Goal: Check status: Check status

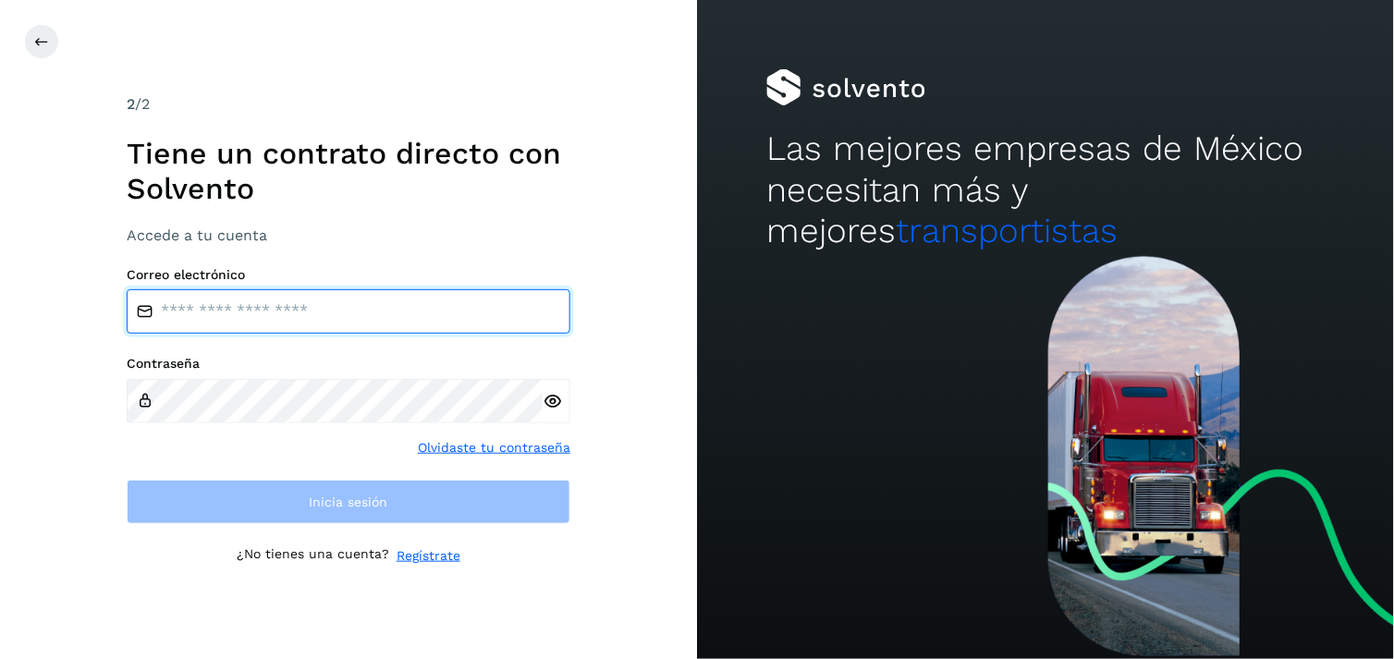
type input "**********"
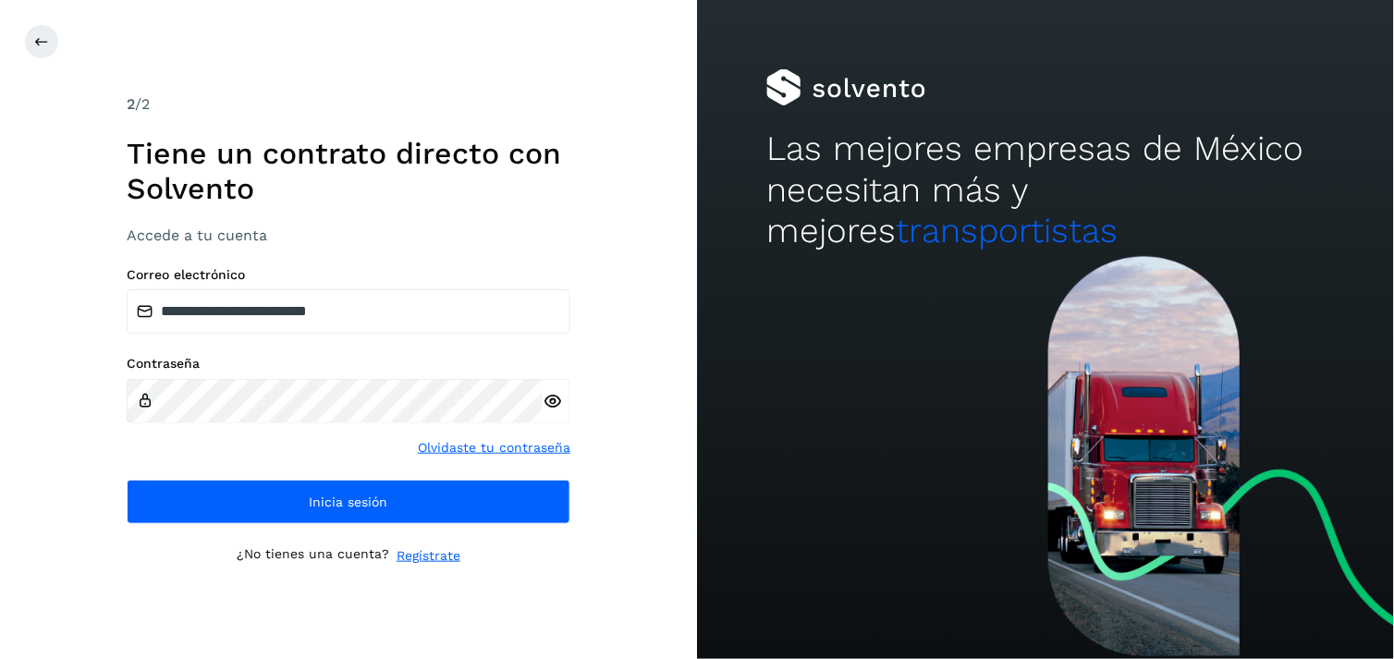
click at [769, 277] on div at bounding box center [1045, 457] width 697 height 403
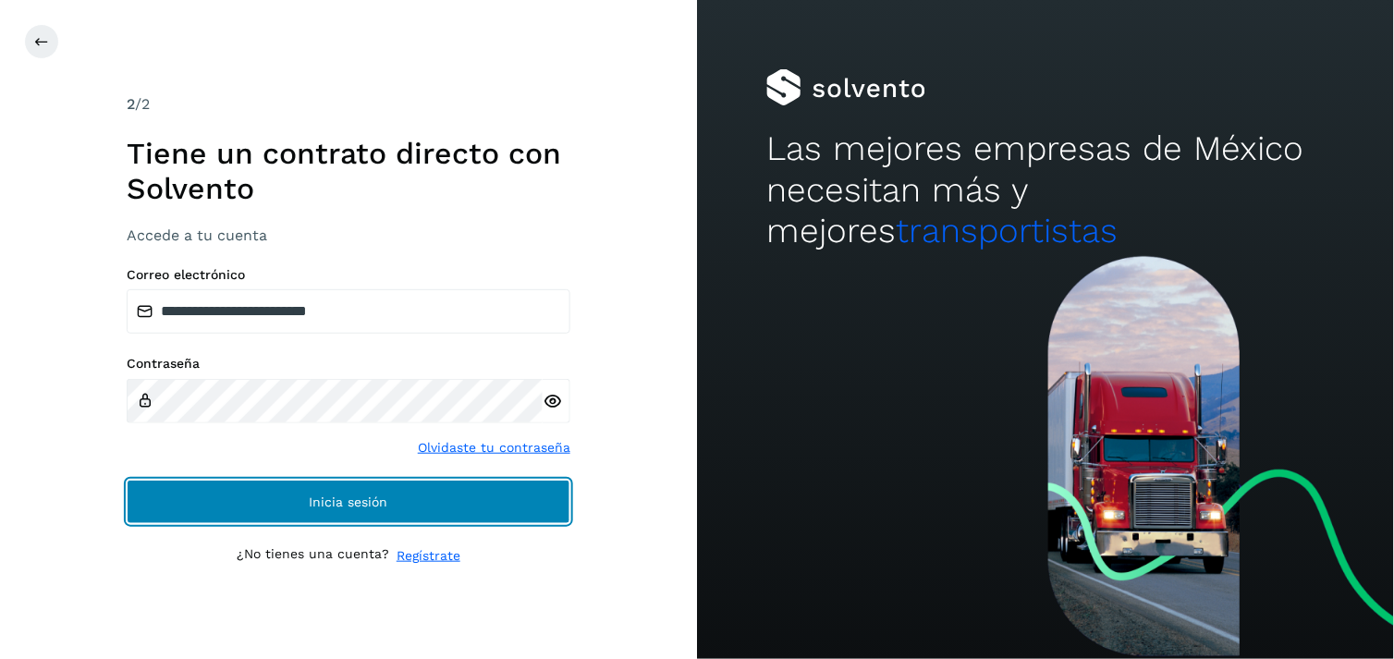
click at [410, 481] on button "Inicia sesión" at bounding box center [349, 502] width 444 height 44
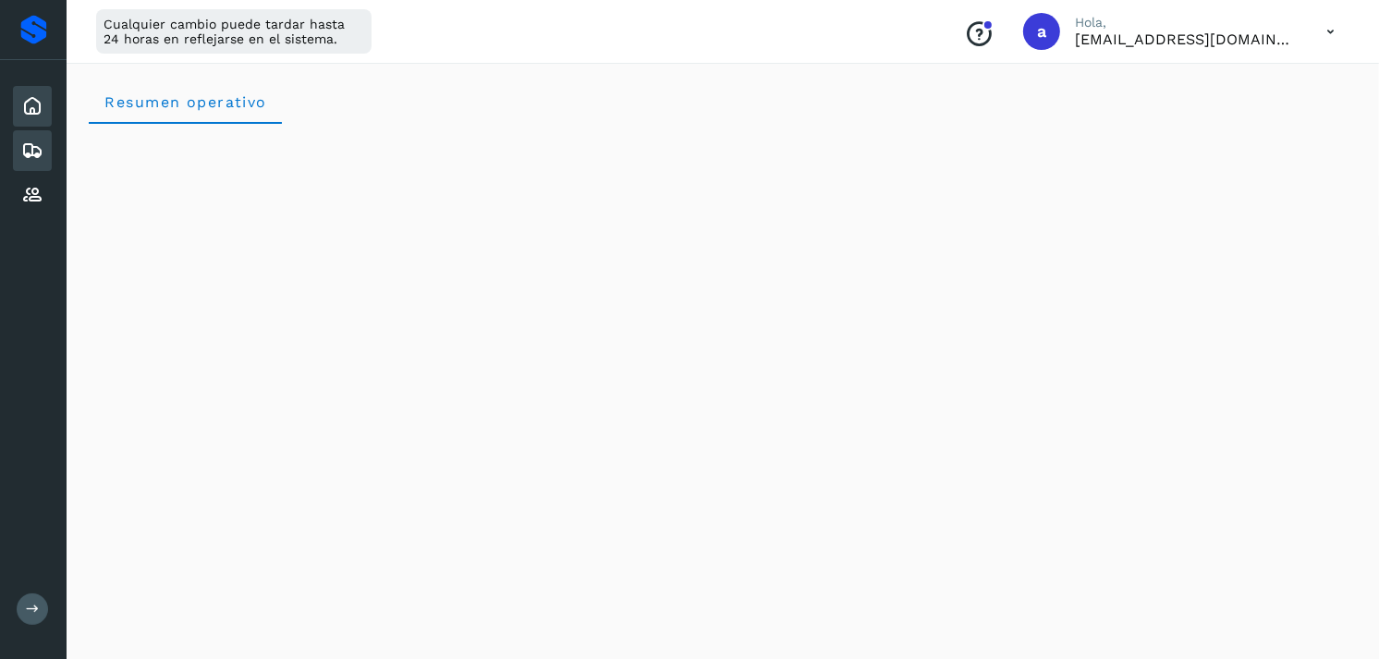
click at [19, 152] on div "Embarques" at bounding box center [32, 150] width 39 height 41
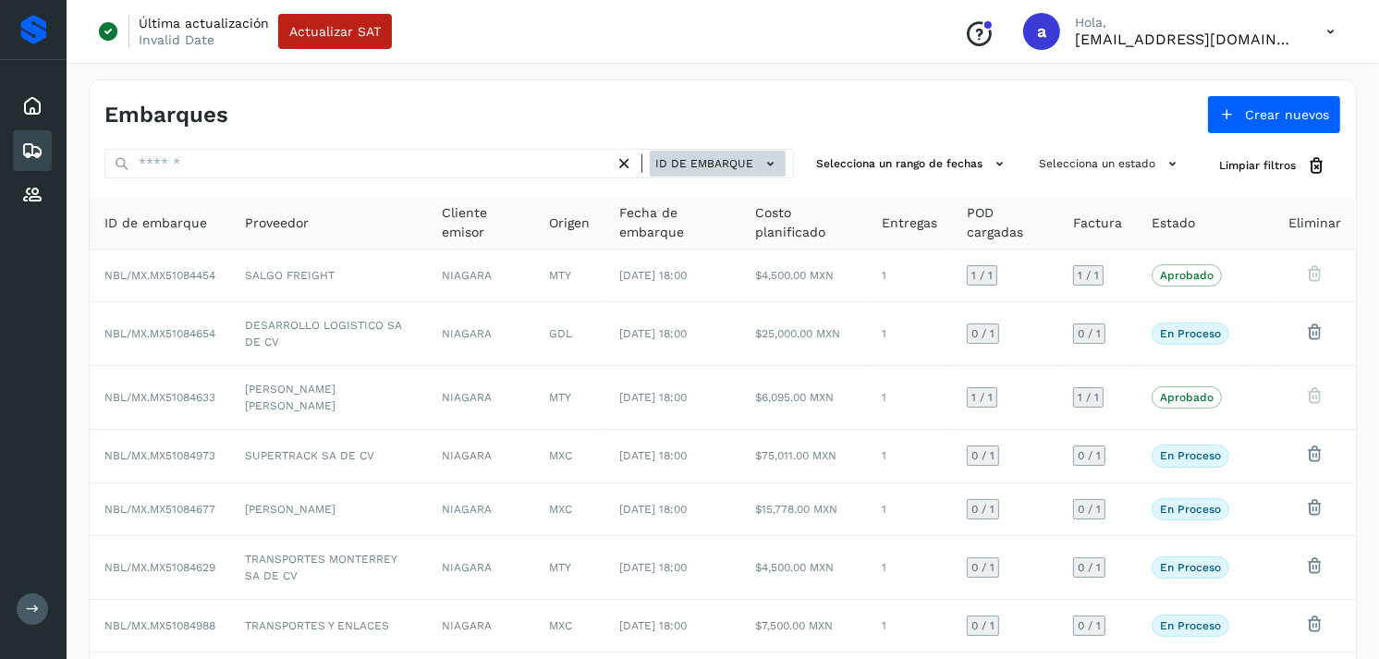
click at [708, 170] on span "ID de embarque" at bounding box center [704, 163] width 98 height 17
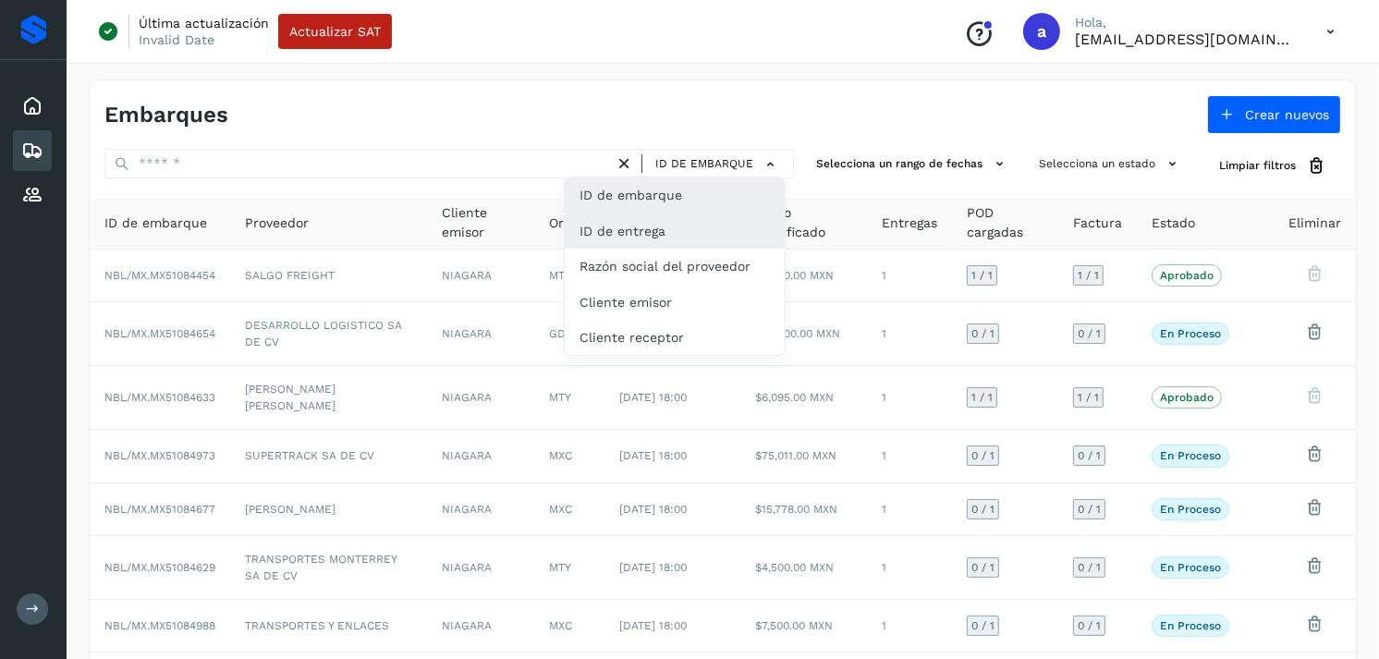
click at [668, 225] on div "ID de entrega" at bounding box center [675, 231] width 220 height 35
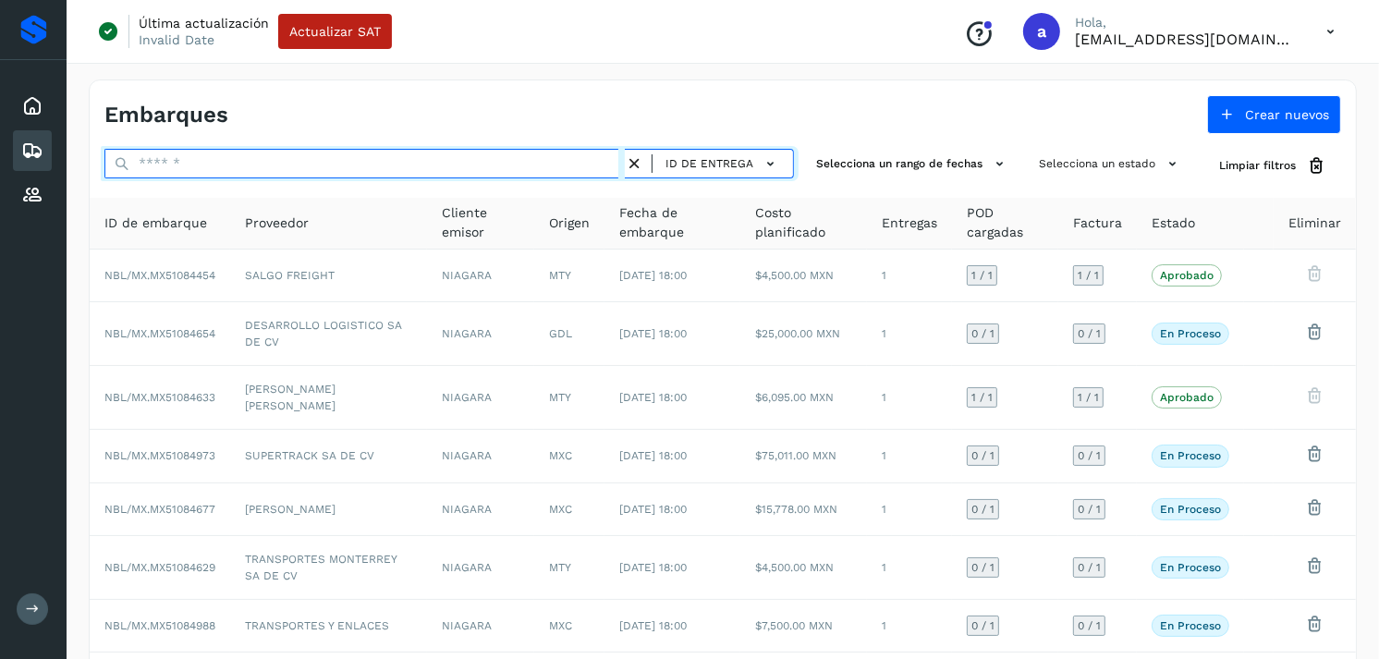
click at [525, 154] on input "text" at bounding box center [364, 164] width 520 height 30
paste input "*****"
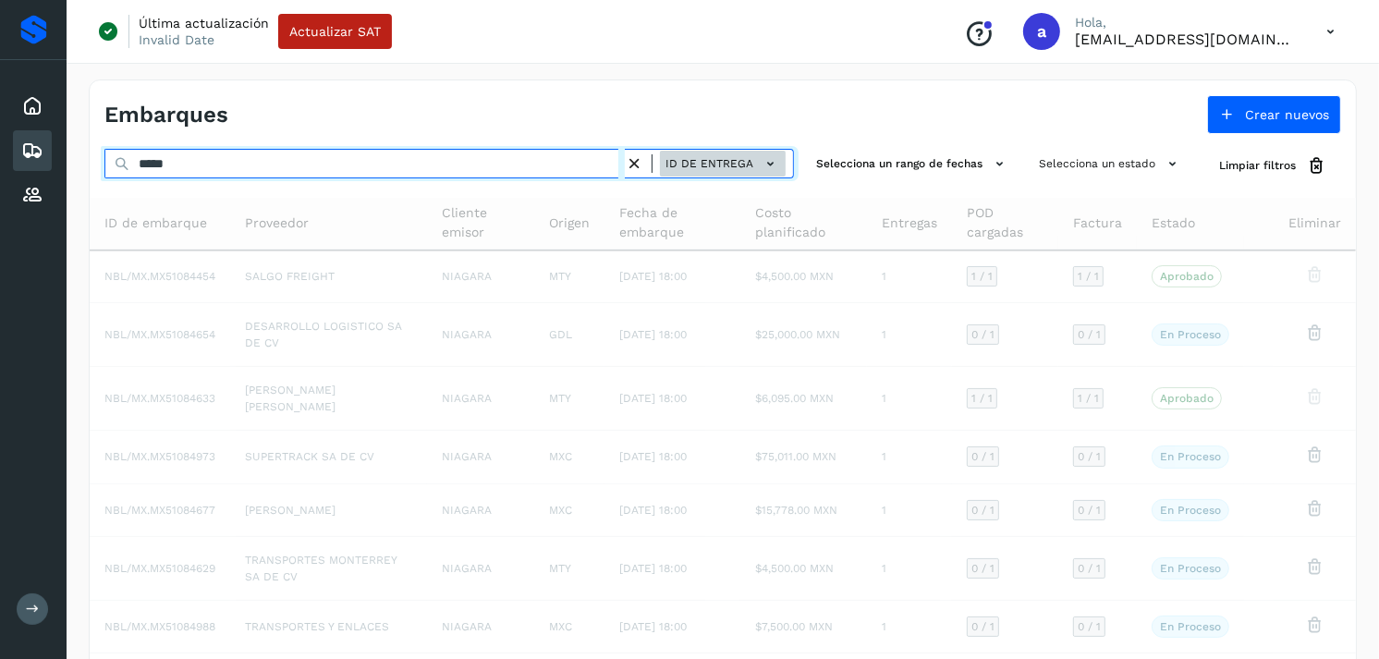
type input "*****"
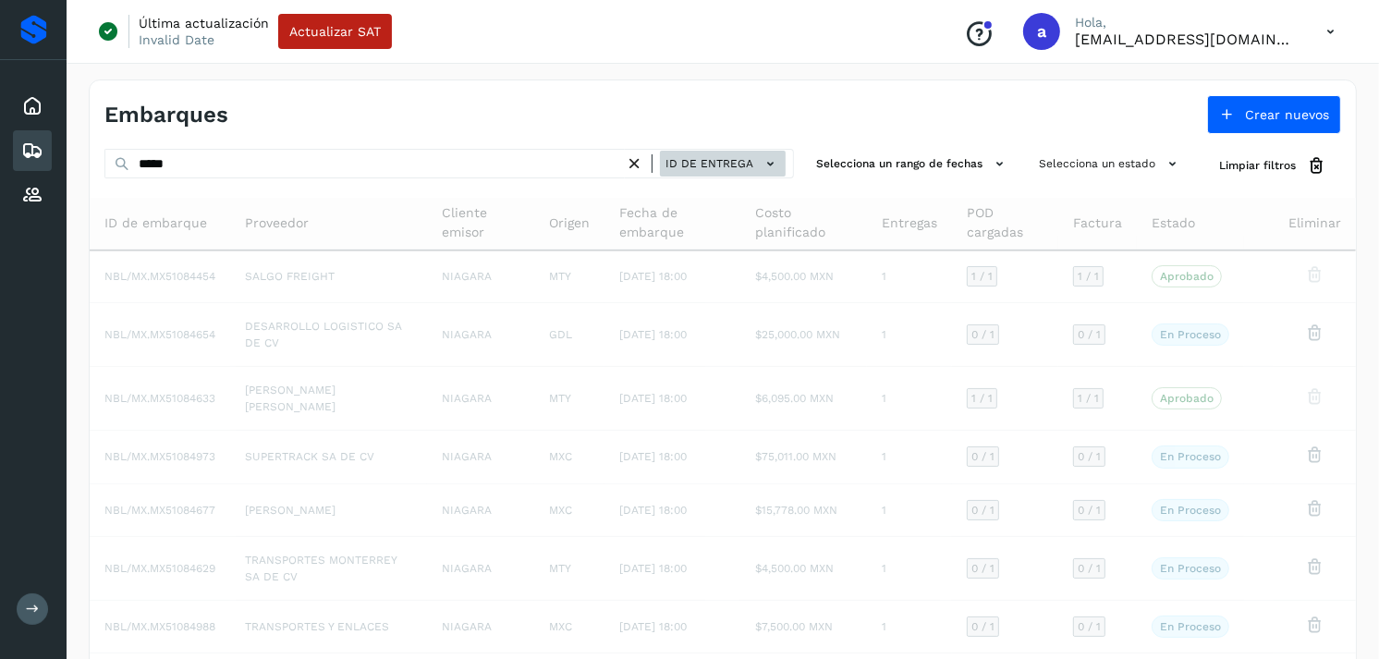
click at [784, 157] on button "ID de entrega" at bounding box center [723, 164] width 126 height 27
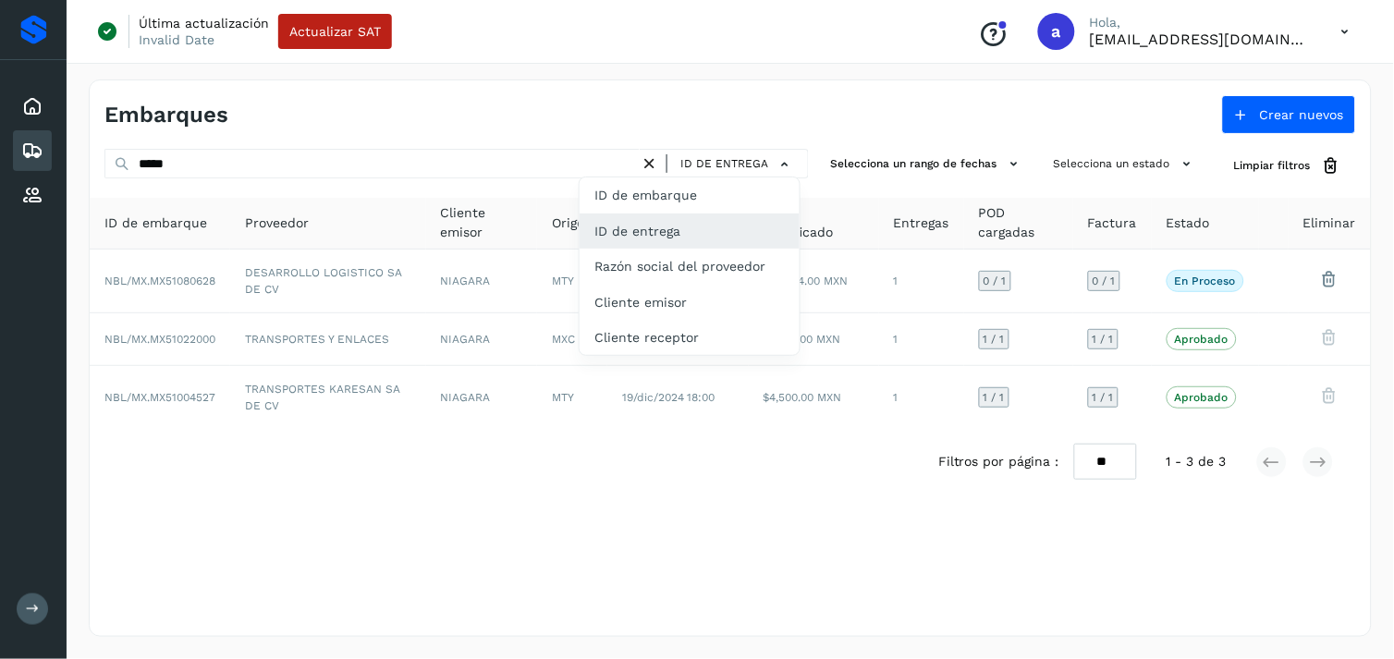
click at [649, 106] on div at bounding box center [697, 329] width 1394 height 659
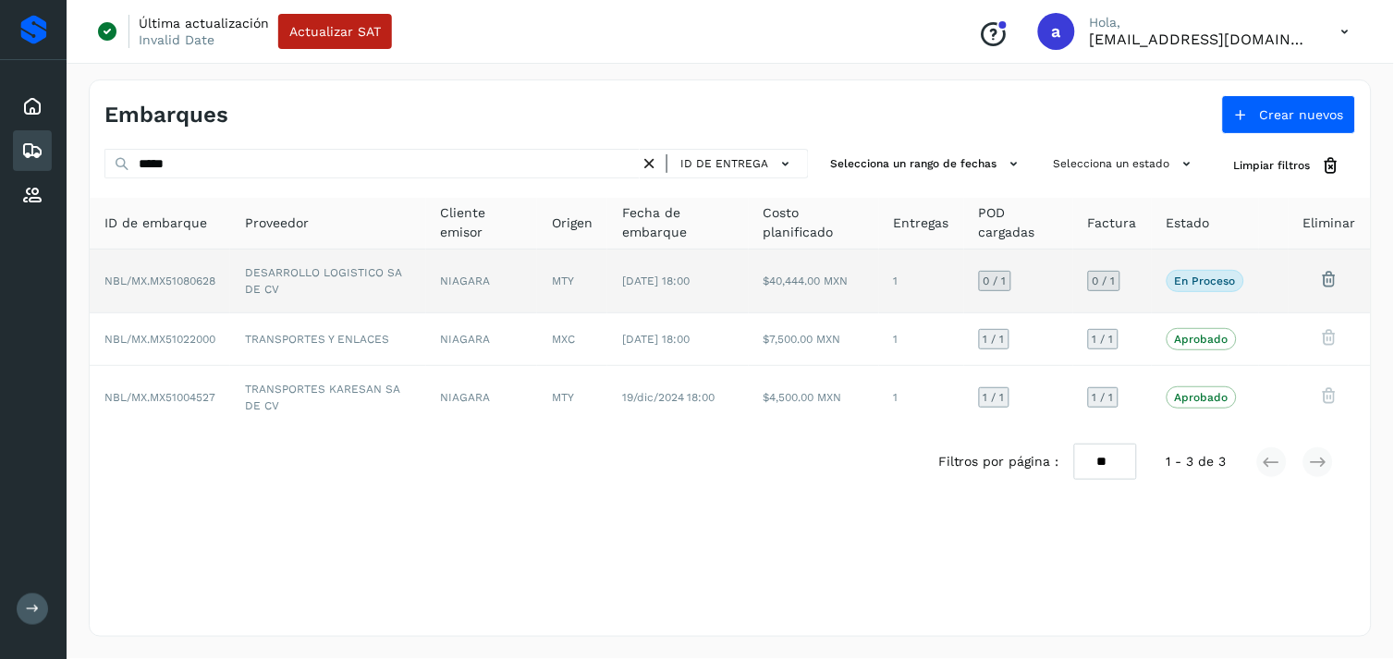
click at [584, 277] on td "MTY" at bounding box center [572, 282] width 70 height 64
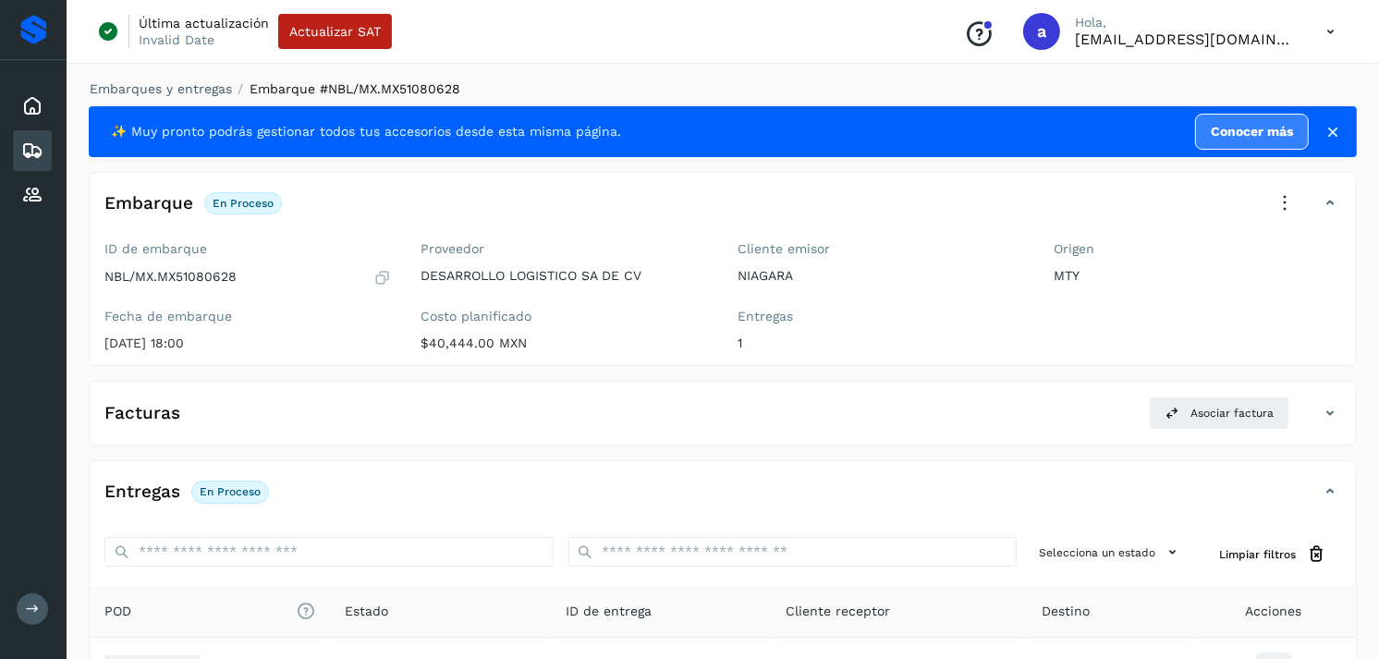
scroll to position [226, 0]
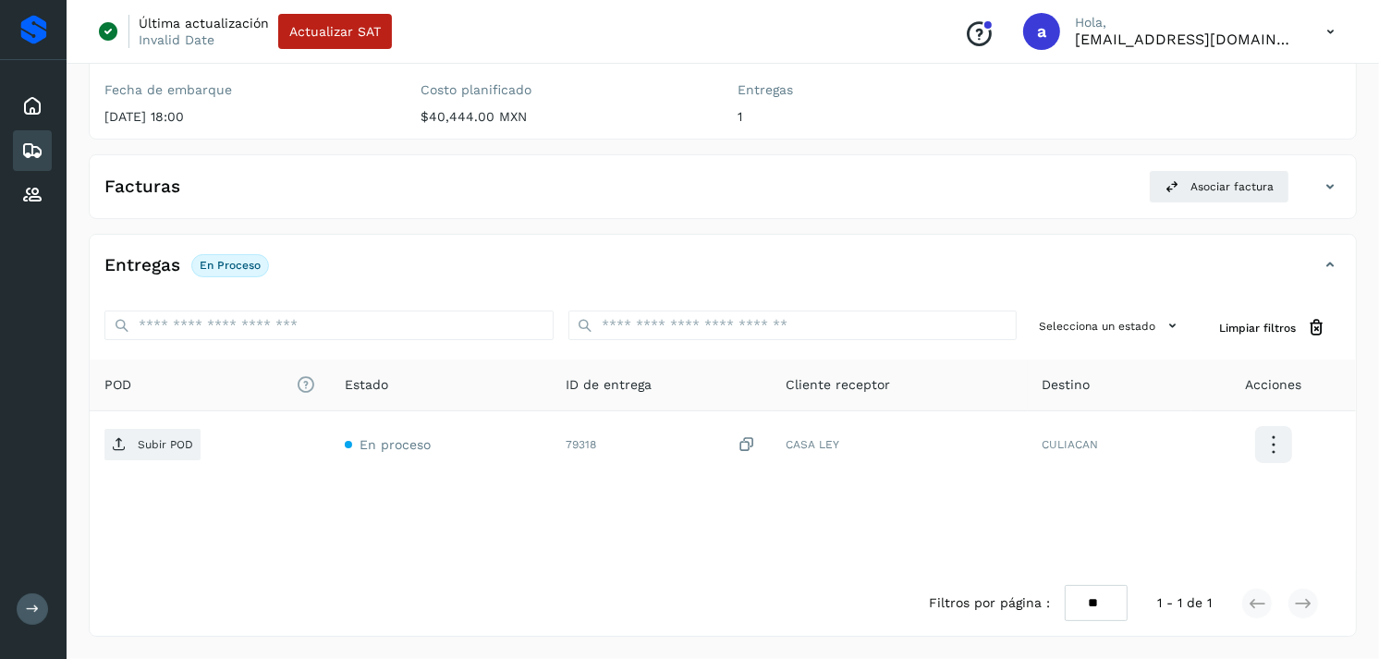
click at [20, 35] on div at bounding box center [33, 30] width 27 height 30
drag, startPoint x: 40, startPoint y: 29, endPoint x: 49, endPoint y: 143, distance: 115.0
click at [49, 143] on div "Inicio Embarques Proveedores Salir" at bounding box center [33, 329] width 67 height 659
click at [34, 99] on icon at bounding box center [32, 106] width 22 height 22
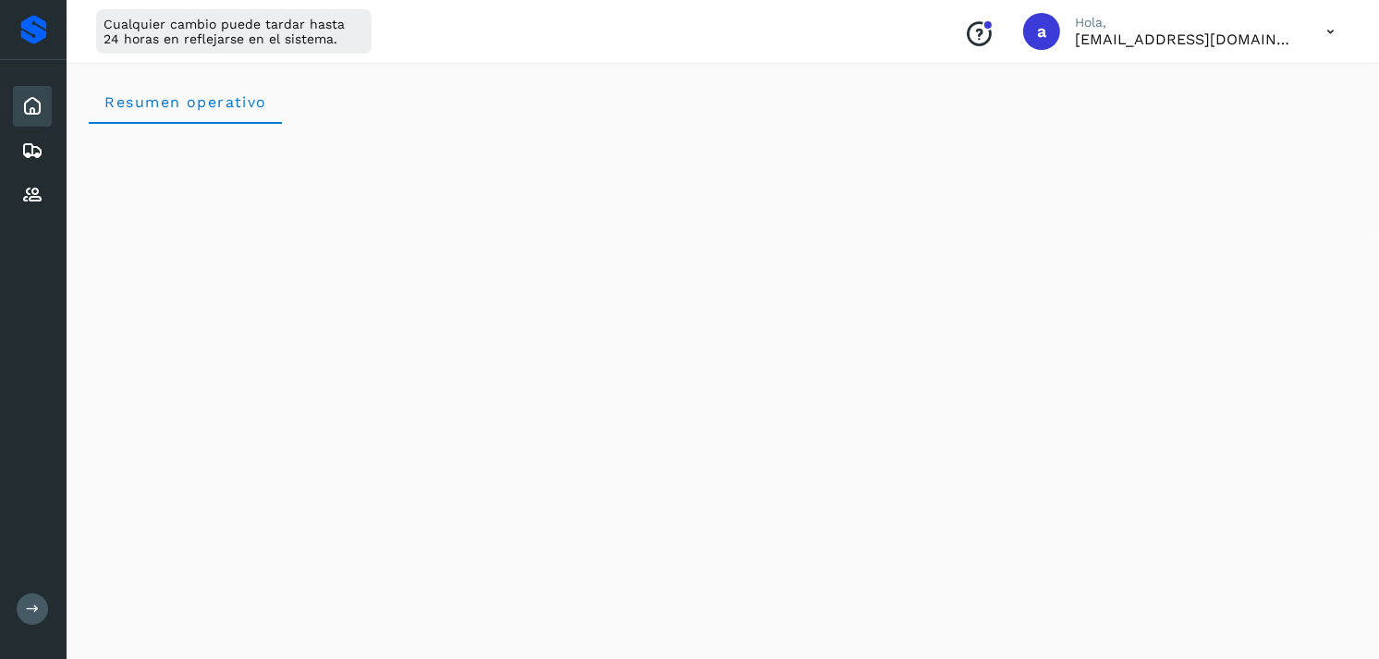
click at [345, 92] on div "Resumen operativo" at bounding box center [723, 102] width 1268 height 44
